Goal: Find specific page/section: Find specific page/section

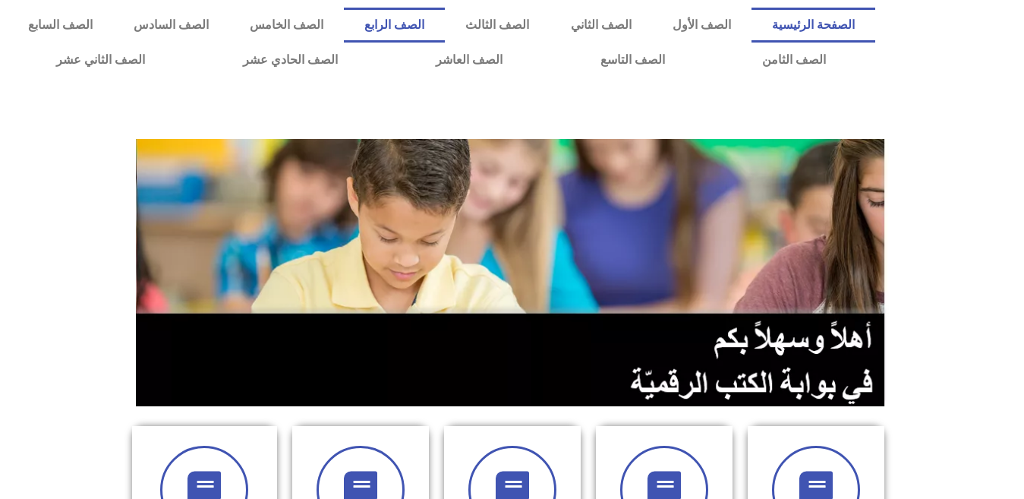
click at [445, 28] on link "الصف الرابع" at bounding box center [394, 25] width 101 height 35
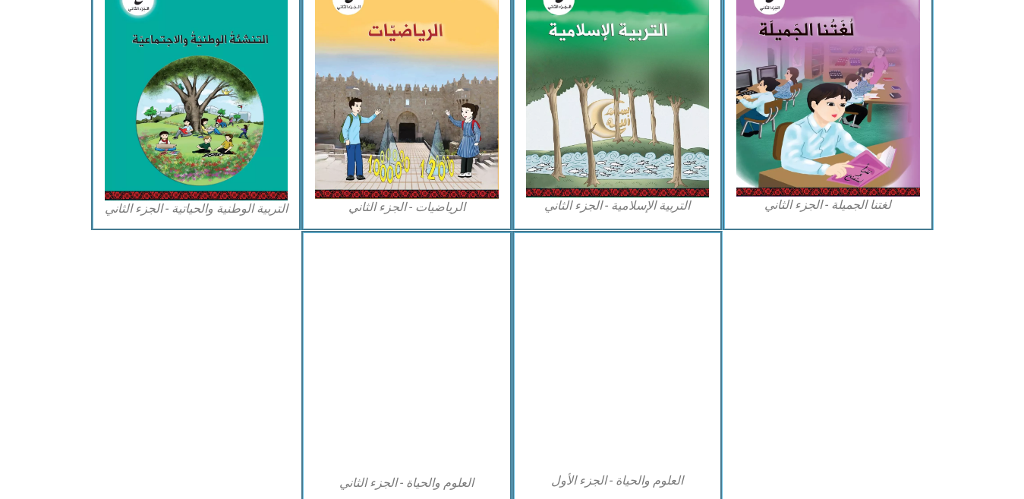
scroll to position [859, 0]
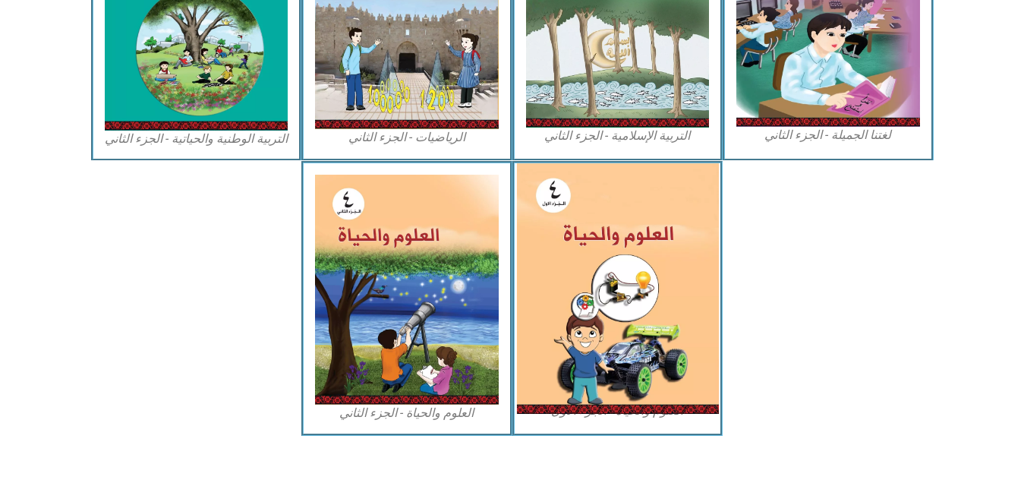
click at [652, 319] on img at bounding box center [617, 288] width 202 height 250
click at [586, 313] on img at bounding box center [617, 288] width 202 height 250
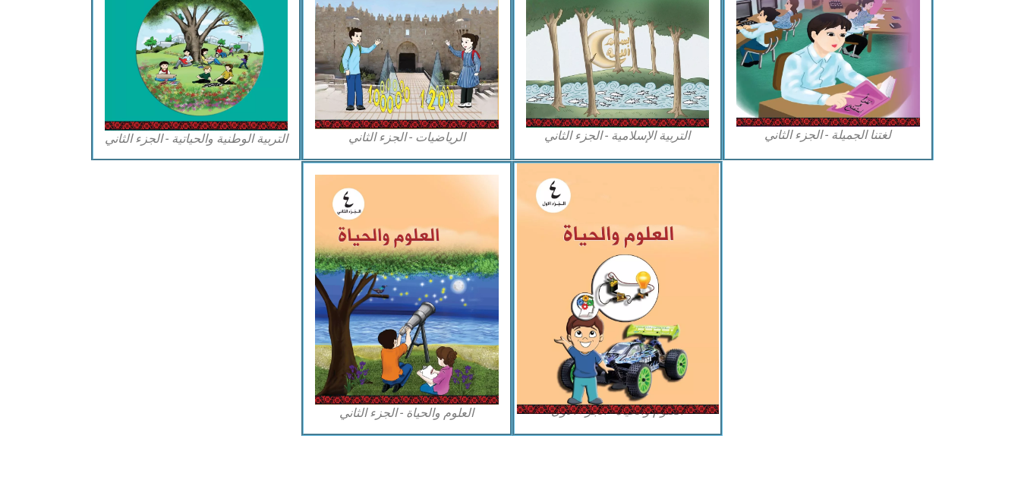
click at [562, 276] on img at bounding box center [617, 288] width 202 height 250
click at [542, 263] on img at bounding box center [617, 288] width 202 height 250
click at [540, 190] on img at bounding box center [617, 288] width 202 height 250
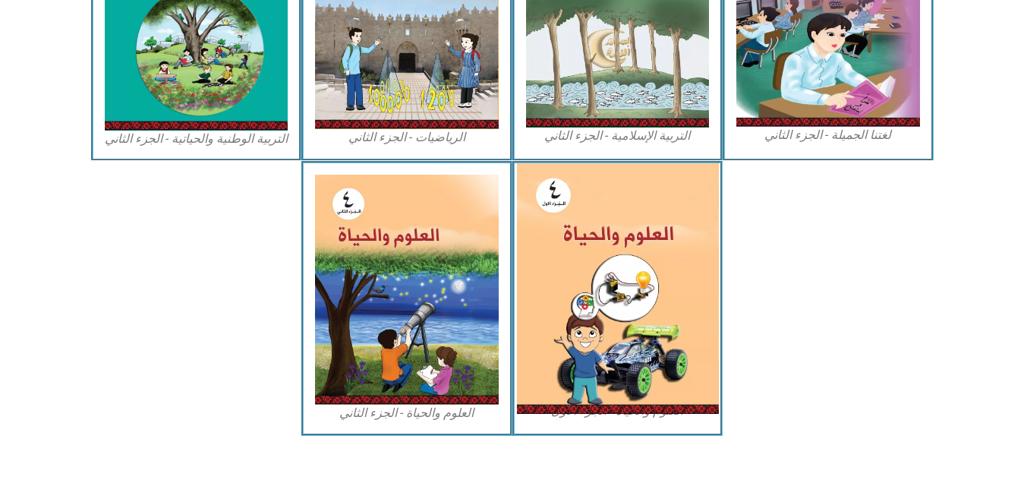
click at [640, 186] on img at bounding box center [617, 288] width 202 height 250
click at [597, 409] on img at bounding box center [617, 288] width 202 height 250
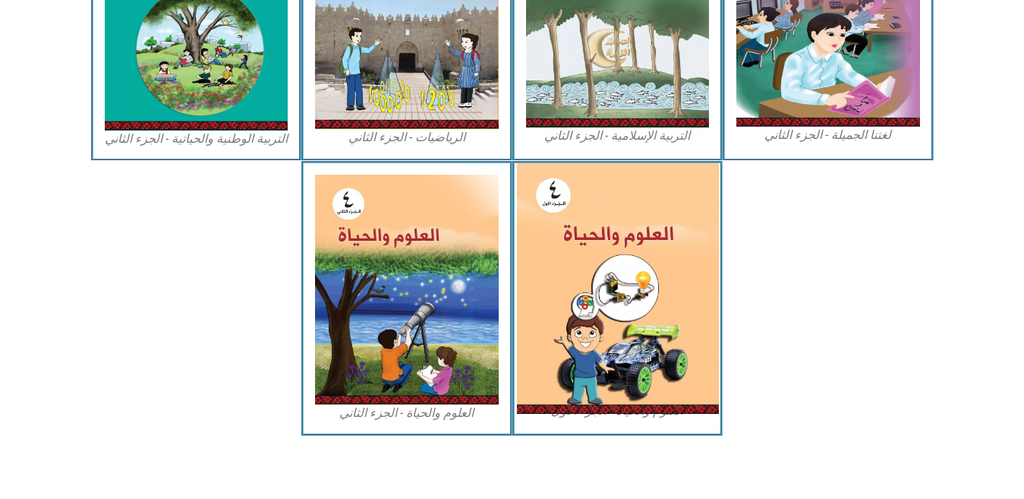
click at [609, 361] on img at bounding box center [617, 288] width 202 height 250
drag, startPoint x: 609, startPoint y: 361, endPoint x: 613, endPoint y: 308, distance: 53.3
click at [613, 308] on img at bounding box center [617, 288] width 202 height 250
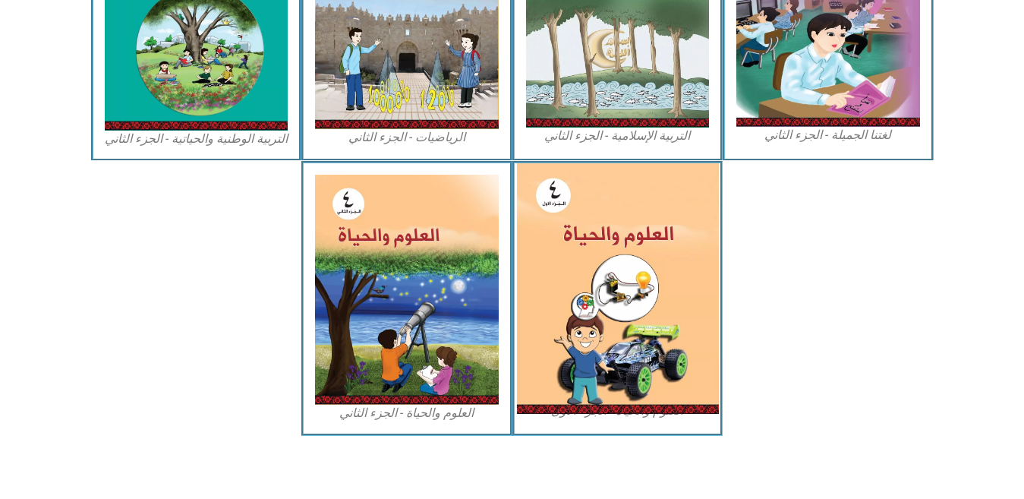
click at [613, 308] on img at bounding box center [617, 288] width 202 height 250
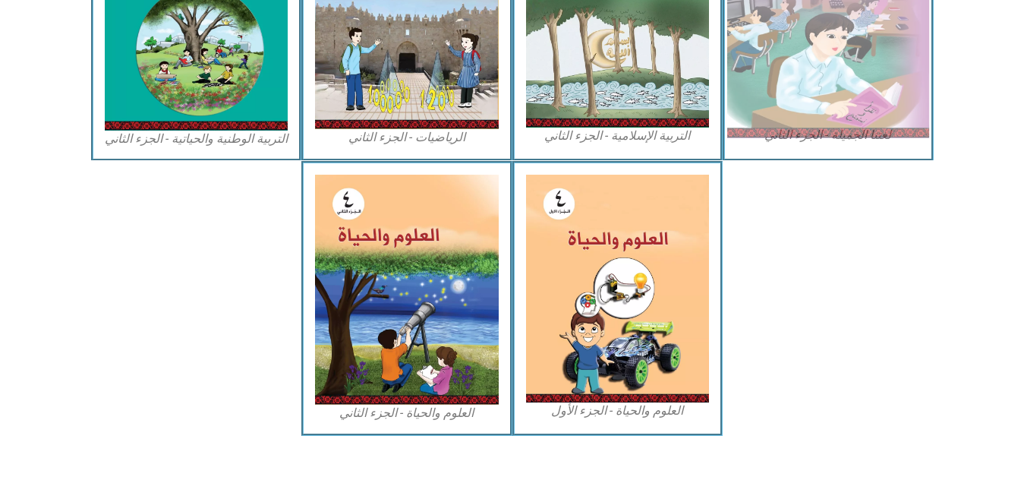
click at [824, 80] on img at bounding box center [828, 13] width 202 height 249
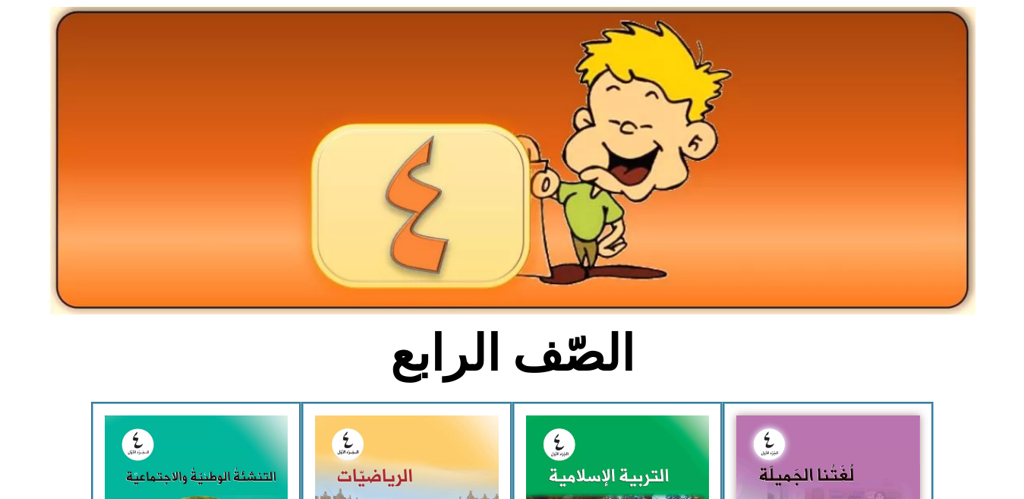
scroll to position [0, 0]
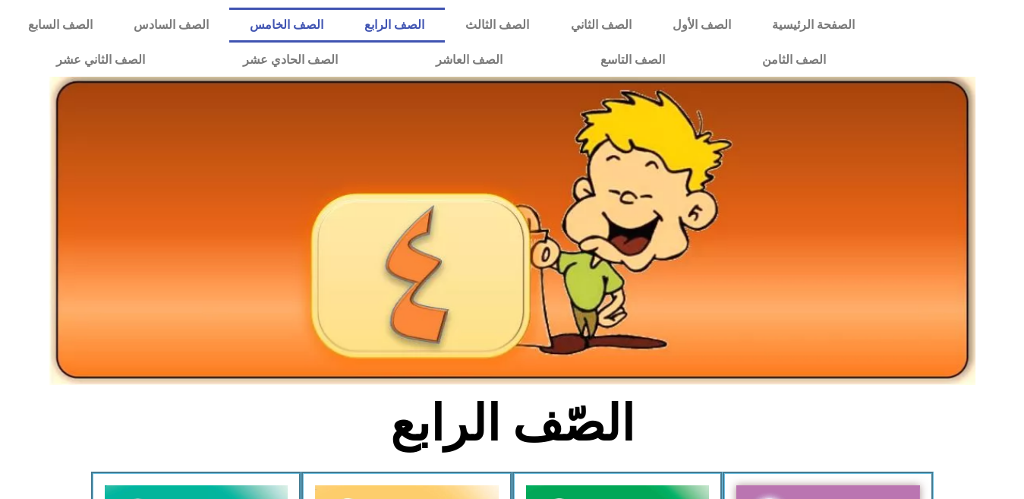
click at [344, 24] on link "الصف الخامس" at bounding box center [286, 25] width 115 height 35
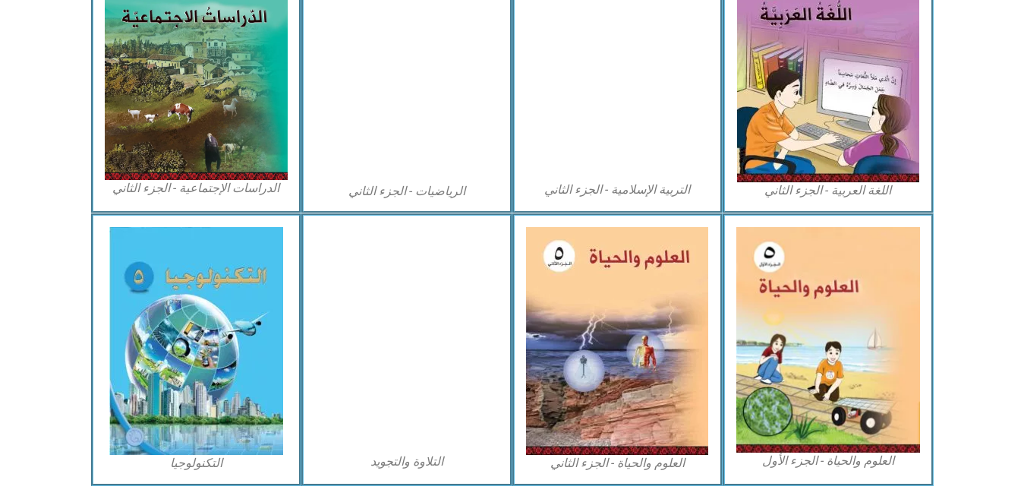
scroll to position [860, 0]
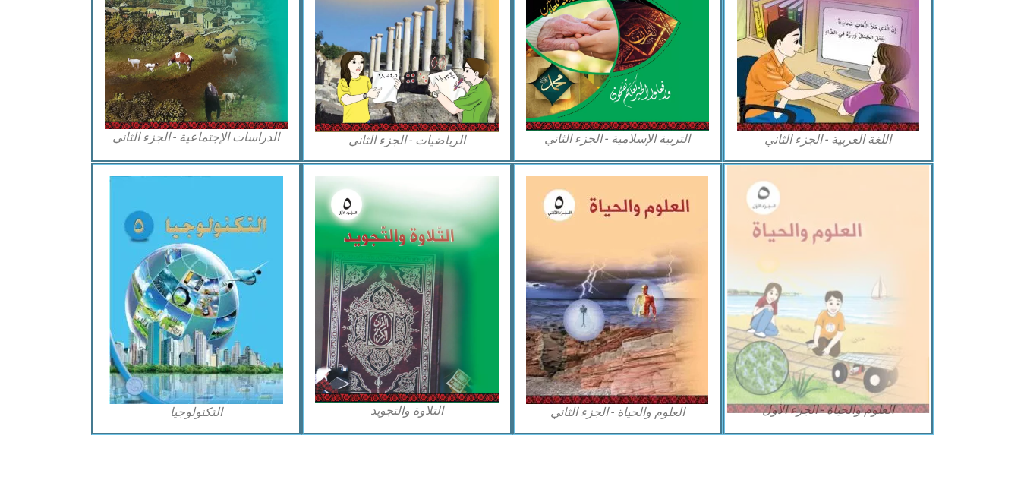
click at [877, 395] on img at bounding box center [828, 289] width 202 height 248
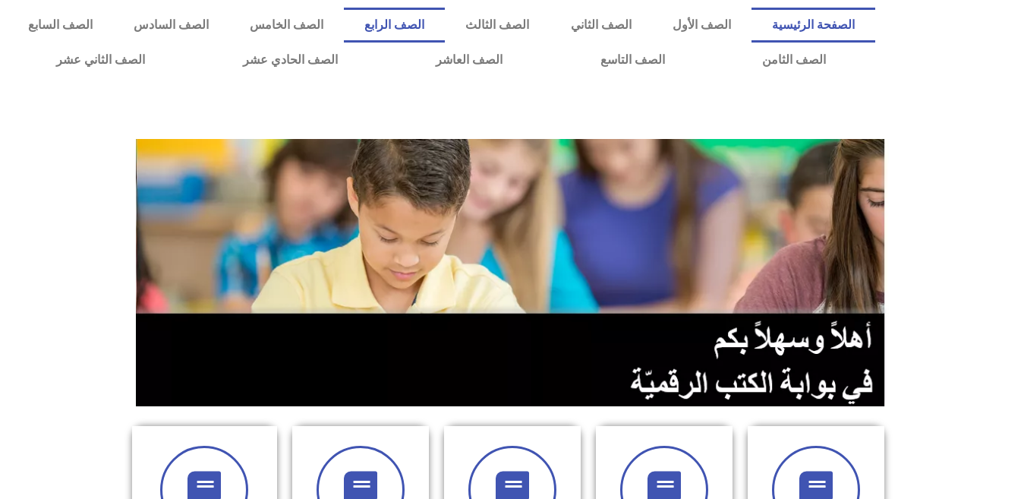
click at [445, 31] on link "الصف الرابع" at bounding box center [394, 25] width 101 height 35
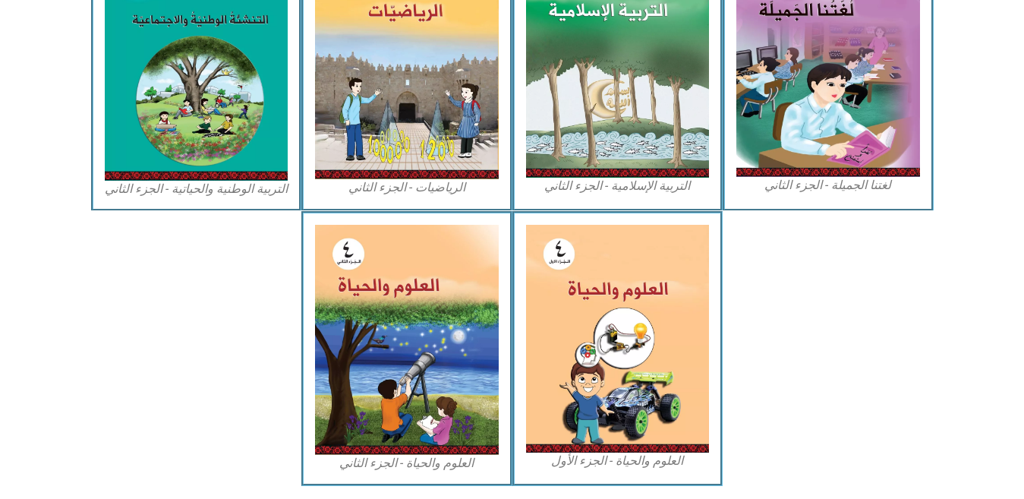
scroll to position [850, 0]
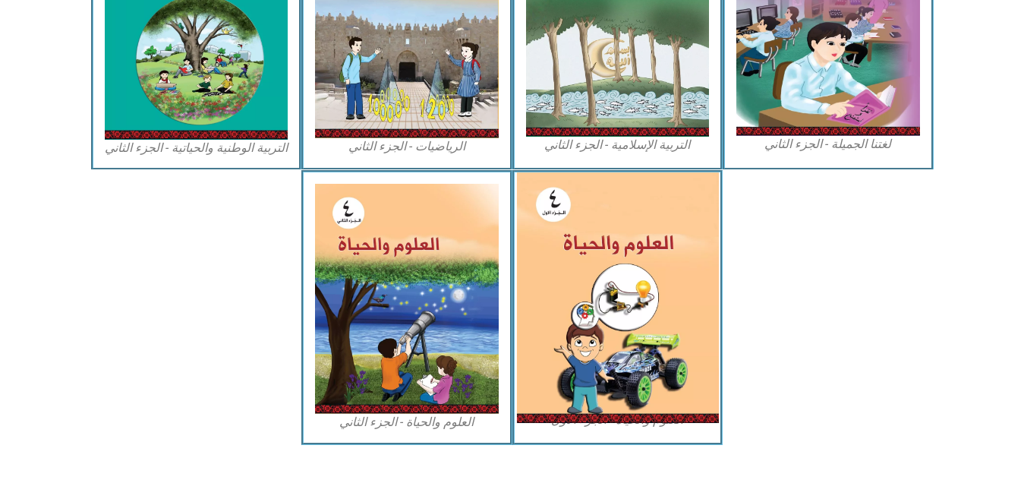
click at [571, 220] on img at bounding box center [617, 297] width 202 height 250
click at [600, 303] on img at bounding box center [617, 297] width 202 height 250
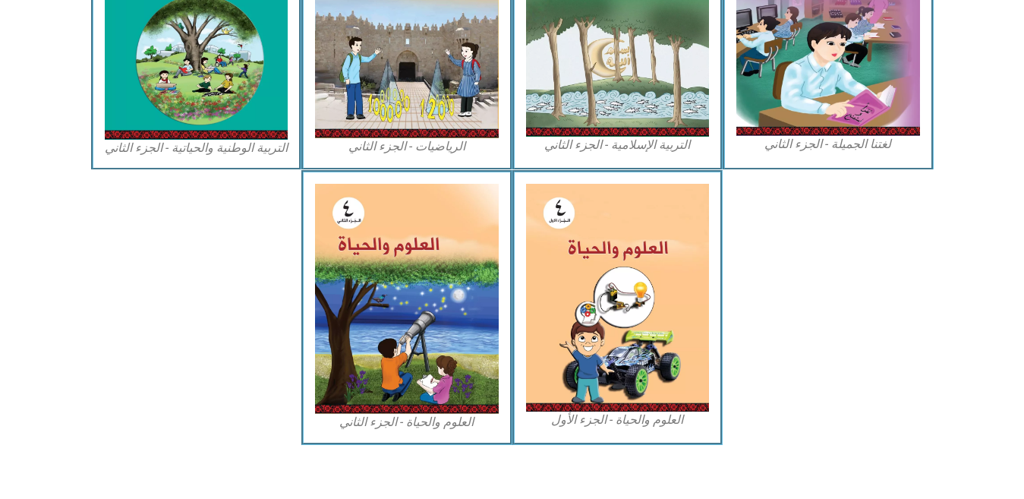
drag, startPoint x: 600, startPoint y: 303, endPoint x: 764, endPoint y: 216, distance: 186.4
click at [764, 216] on div "العلوم والحياة - الجزء الأول العلوم والحياة - الجزء الثاني" at bounding box center [512, 307] width 843 height 274
